Goal: Task Accomplishment & Management: Manage account settings

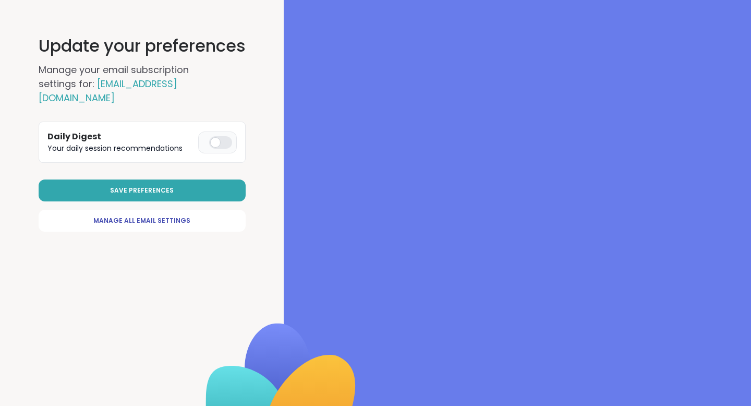
click at [222, 136] on div at bounding box center [220, 142] width 23 height 13
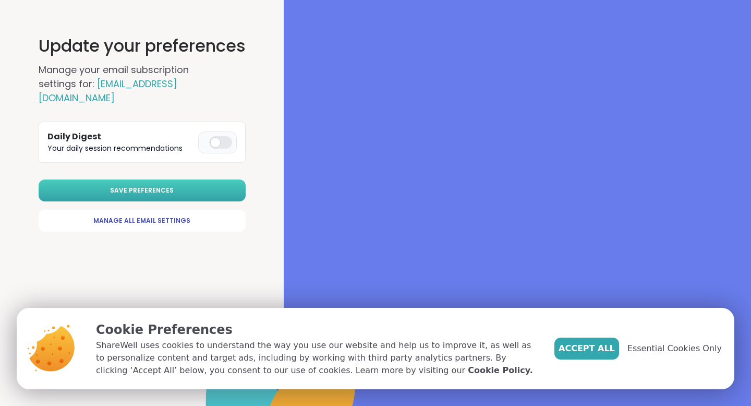
click at [195, 180] on button "Save Preferences" at bounding box center [142, 191] width 207 height 22
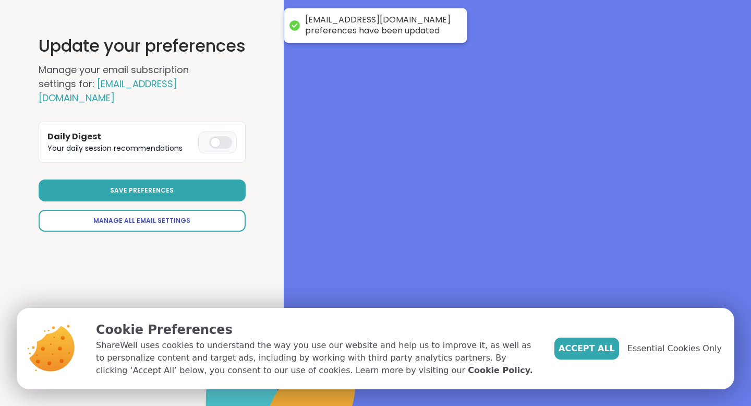
click at [186, 216] on span "Manage All Email Settings" at bounding box center [141, 220] width 97 height 9
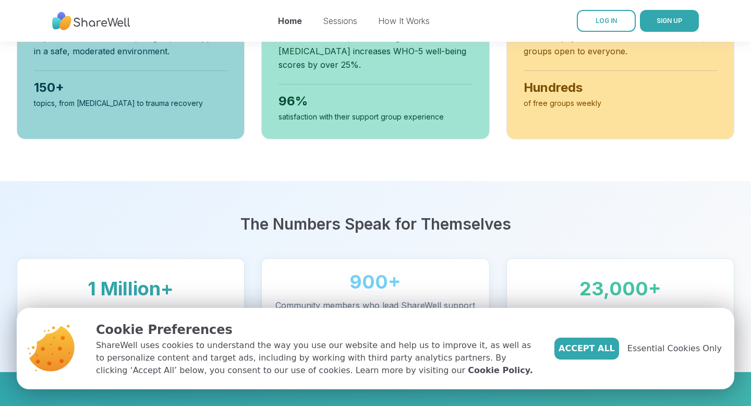
scroll to position [542, 0]
